Goal: Task Accomplishment & Management: Manage account settings

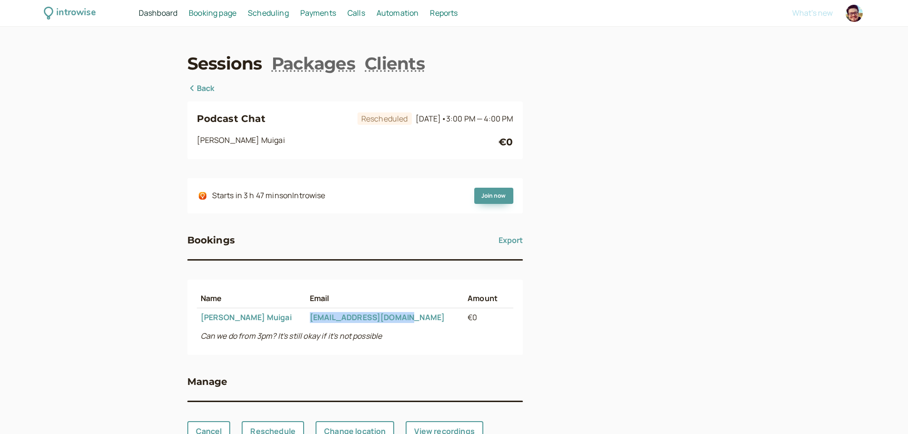
drag, startPoint x: 406, startPoint y: 315, endPoint x: 295, endPoint y: 319, distance: 111.1
click at [306, 319] on td "eugenemuigai@gmail.com" at bounding box center [385, 317] width 158 height 19
copy link "eugenemuigai@gmail.com"
click at [478, 121] on span "3:00 PM — 4:00 PM" at bounding box center [479, 118] width 67 height 10
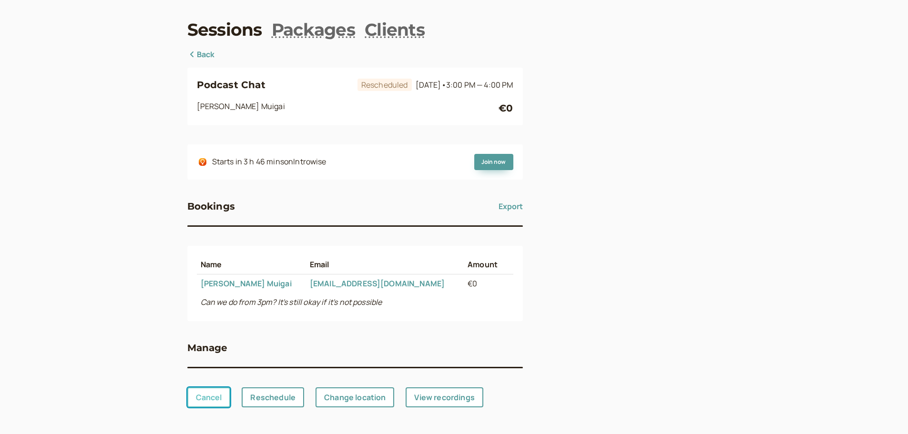
click at [208, 393] on link "Cancel" at bounding box center [208, 397] width 43 height 20
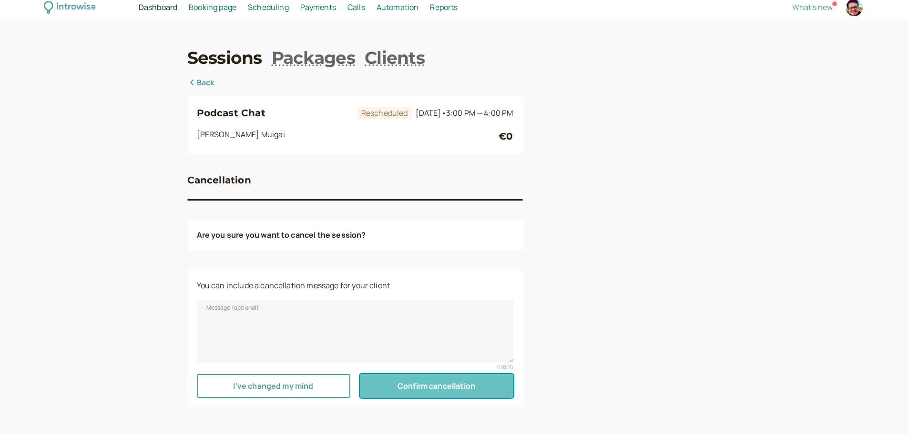
click at [403, 388] on span "Confirm cancellation" at bounding box center [436, 386] width 78 height 10
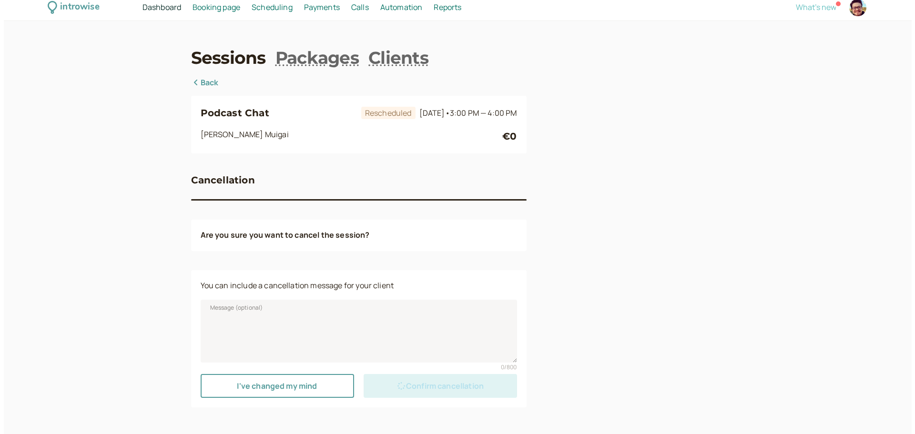
scroll to position [0, 0]
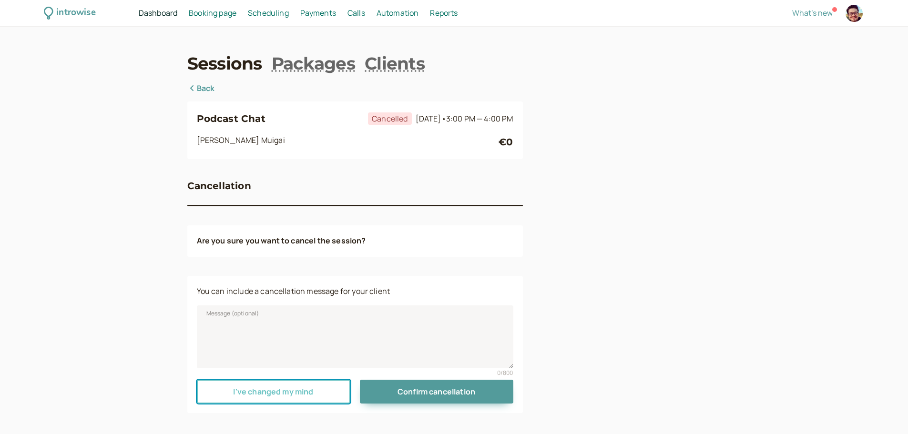
click at [334, 392] on link "I've changed my mind" at bounding box center [273, 392] width 153 height 24
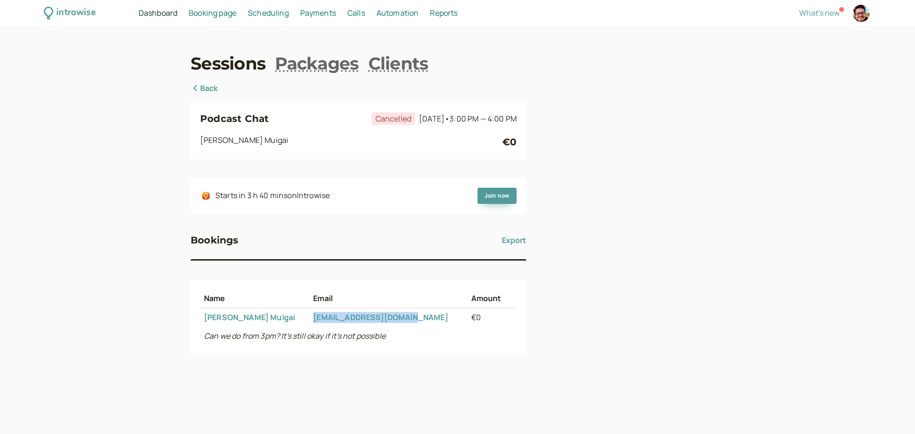
drag, startPoint x: 408, startPoint y: 315, endPoint x: 299, endPoint y: 324, distance: 110.0
click at [309, 324] on td "[EMAIL_ADDRESS][DOMAIN_NAME]" at bounding box center [388, 317] width 158 height 19
copy link "[EMAIL_ADDRESS][DOMAIN_NAME]"
click at [476, 119] on span "3:00 PM — 4:00 PM" at bounding box center [482, 118] width 67 height 10
click at [247, 320] on link "[PERSON_NAME]" at bounding box center [249, 317] width 91 height 10
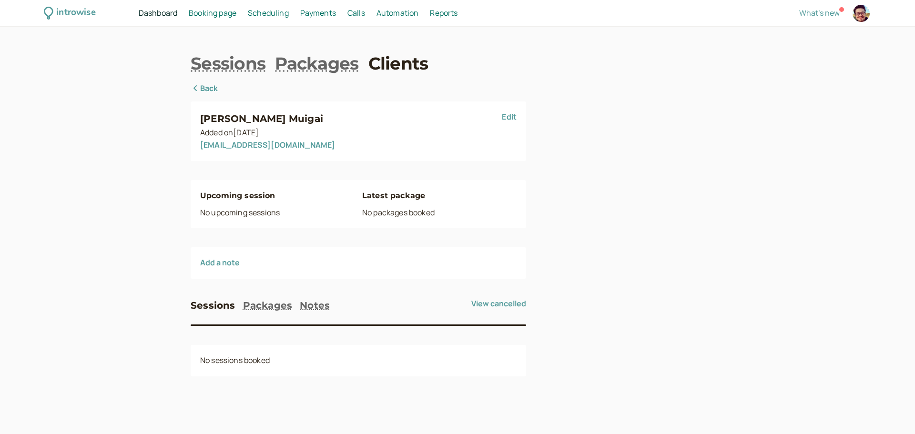
click at [213, 88] on link "Back" at bounding box center [205, 88] width 28 height 12
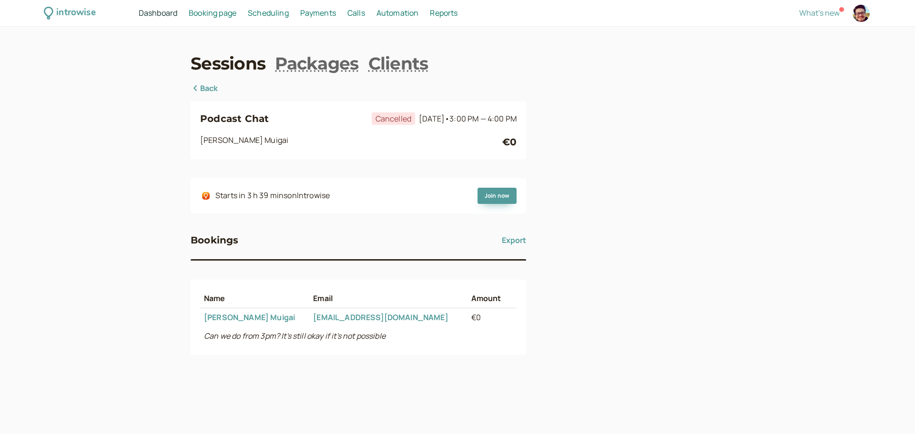
click at [213, 87] on link "Back" at bounding box center [205, 88] width 28 height 12
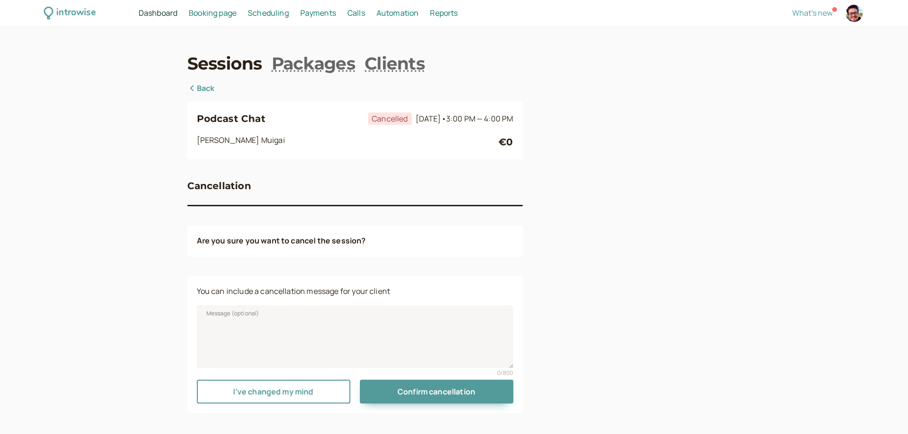
click at [213, 87] on link "Back" at bounding box center [201, 88] width 28 height 12
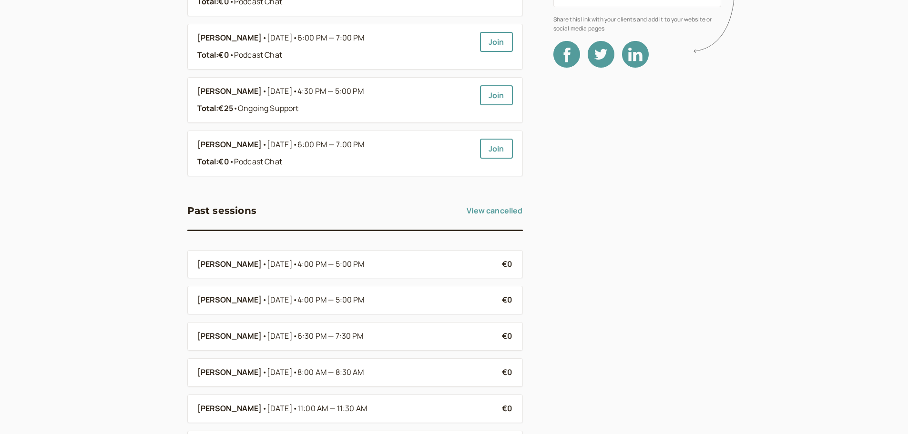
scroll to position [143, 0]
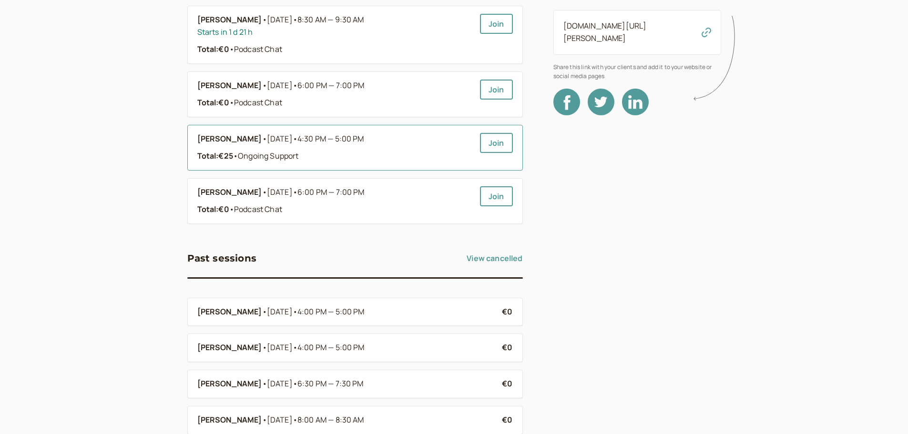
click at [378, 146] on link "[PERSON_NAME] • [DATE] • 4:30 PM — 5:00 PM Total: €25 • Ongoing Support" at bounding box center [334, 148] width 275 height 30
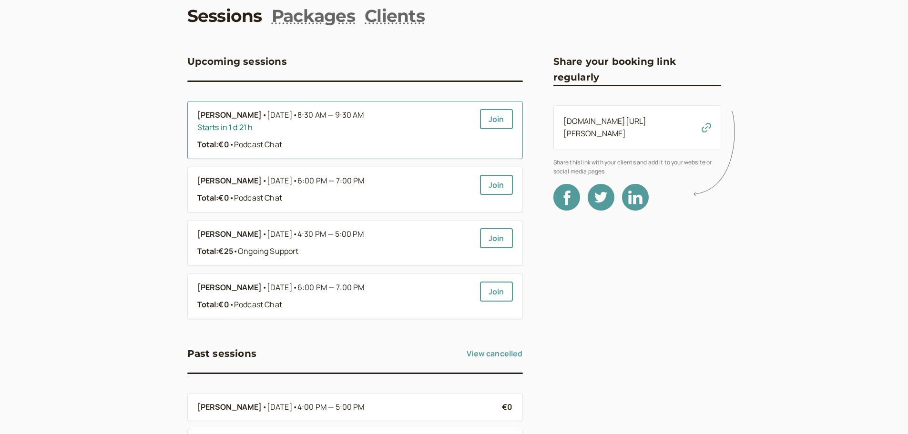
click at [262, 112] on span "•" at bounding box center [264, 115] width 5 height 12
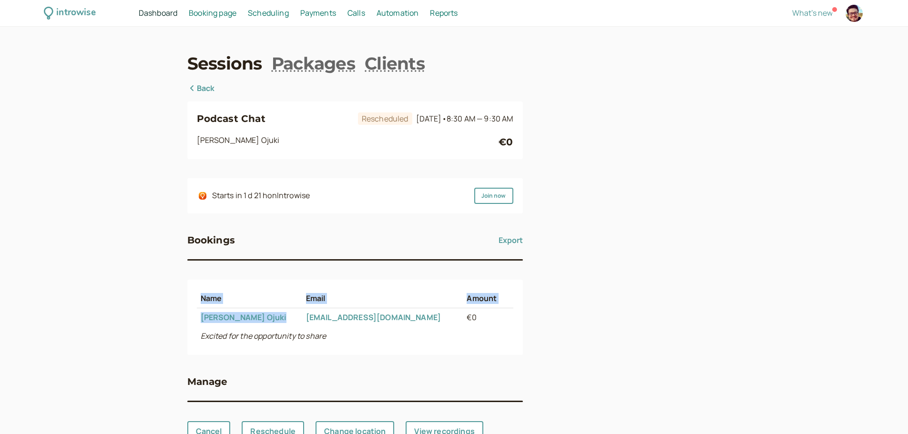
drag, startPoint x: 254, startPoint y: 315, endPoint x: 195, endPoint y: 315, distance: 59.1
click at [195, 315] on div "Name Email Amount [PERSON_NAME] [EMAIL_ADDRESS][DOMAIN_NAME] €0 Excited for the…" at bounding box center [354, 317] width 335 height 75
click at [252, 317] on td "[PERSON_NAME]" at bounding box center [249, 317] width 105 height 19
drag, startPoint x: 252, startPoint y: 317, endPoint x: 211, endPoint y: 320, distance: 41.1
click at [211, 320] on td "[PERSON_NAME]" at bounding box center [249, 317] width 105 height 19
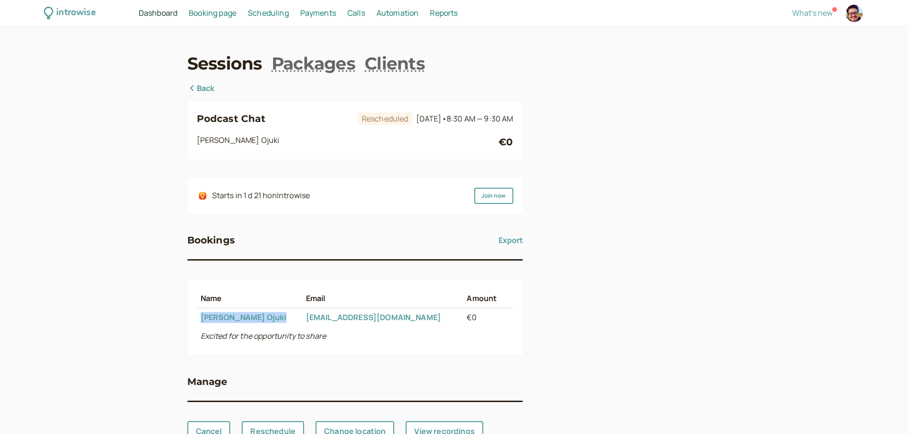
copy link "[PERSON_NAME]"
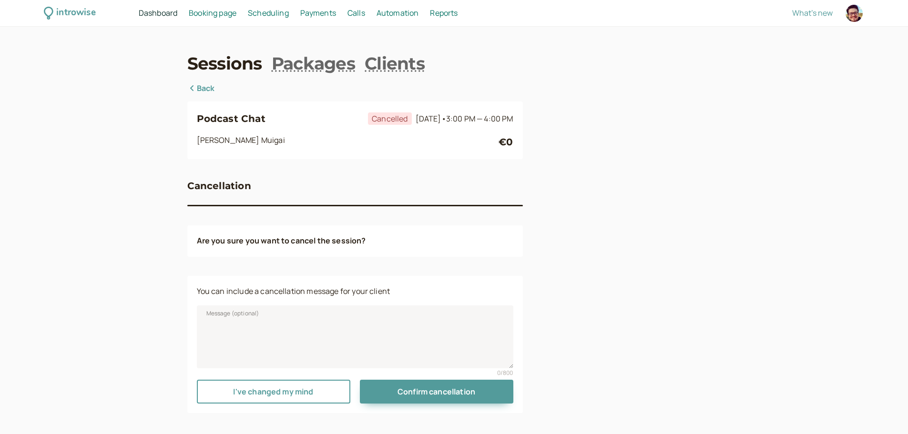
scroll to position [6, 0]
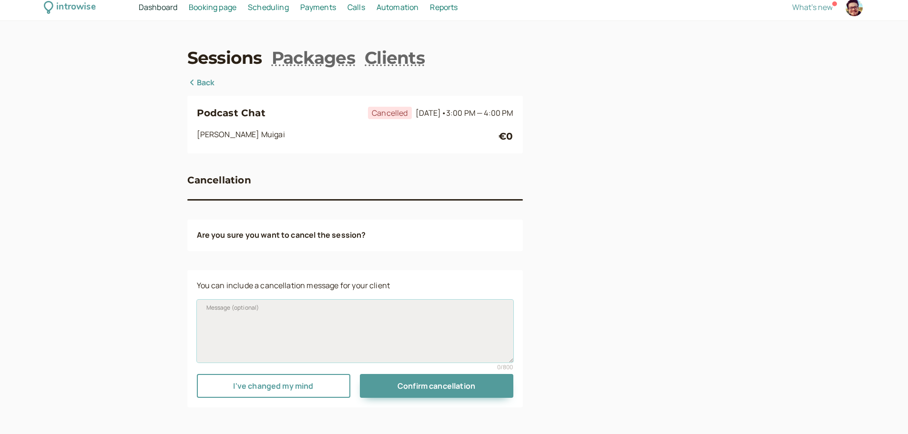
click at [365, 316] on textarea "Message (optional)" at bounding box center [355, 331] width 316 height 63
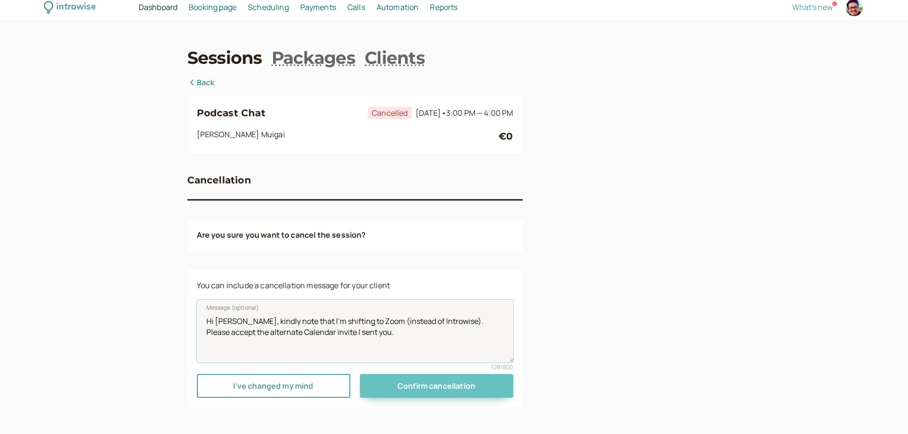
type textarea "Hi Eugene, kindly note that I'm shifting to Zoom (instead of Introwise). Please…"
click at [408, 384] on span "Confirm cancellation" at bounding box center [436, 386] width 78 height 10
drag, startPoint x: 353, startPoint y: 331, endPoint x: 128, endPoint y: 305, distance: 226.9
click at [128, 305] on div "introwise Dashboard Dashboard Booking page Booking Scheduling Scheduling Paymen…" at bounding box center [454, 218] width 908 height 449
